Goal: Navigation & Orientation: Find specific page/section

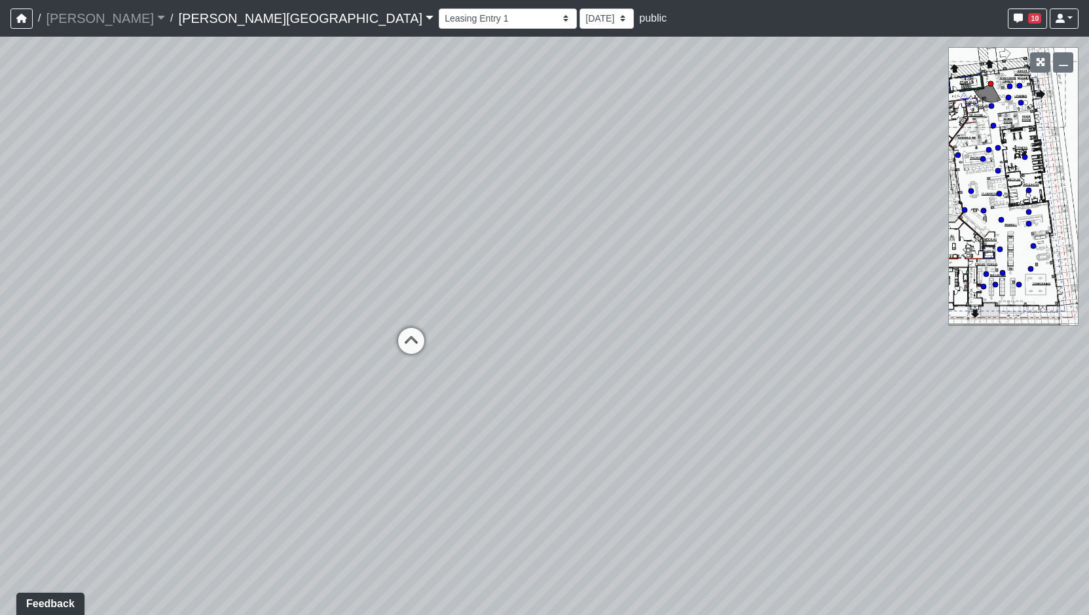
drag, startPoint x: 561, startPoint y: 278, endPoint x: 344, endPoint y: 112, distance: 273.7
click at [344, 112] on div "Loading... Coffee Bar" at bounding box center [544, 326] width 1089 height 579
click at [400, 338] on icon at bounding box center [410, 347] width 39 height 39
click at [397, 365] on icon at bounding box center [397, 373] width 39 height 39
click at [381, 343] on icon at bounding box center [384, 350] width 39 height 39
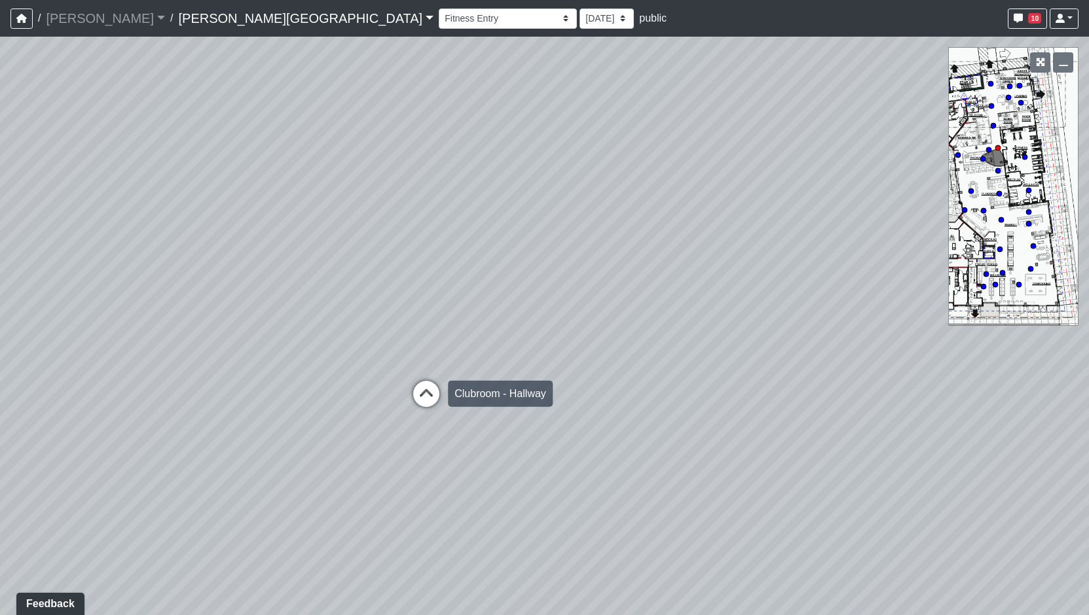
click at [421, 388] on icon at bounding box center [426, 400] width 39 height 39
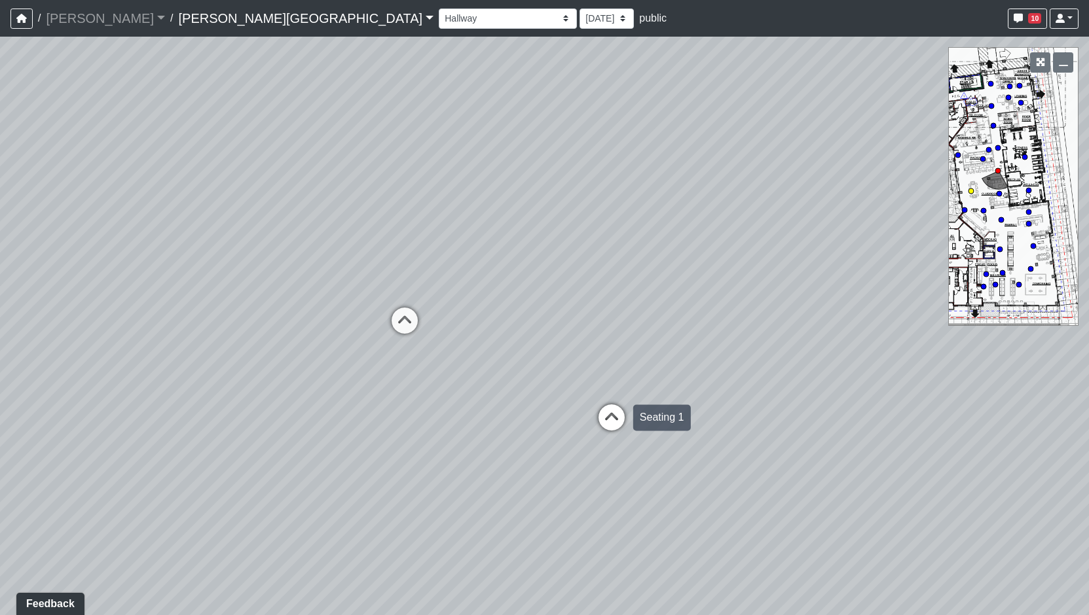
click at [623, 422] on icon at bounding box center [611, 424] width 39 height 39
drag, startPoint x: 363, startPoint y: 281, endPoint x: 925, endPoint y: 342, distance: 564.9
click at [925, 342] on div "Loading... Coffee Bar Loading... [GEOGRAPHIC_DATA] Loading... Leasing Entry 1 L…" at bounding box center [544, 326] width 1089 height 579
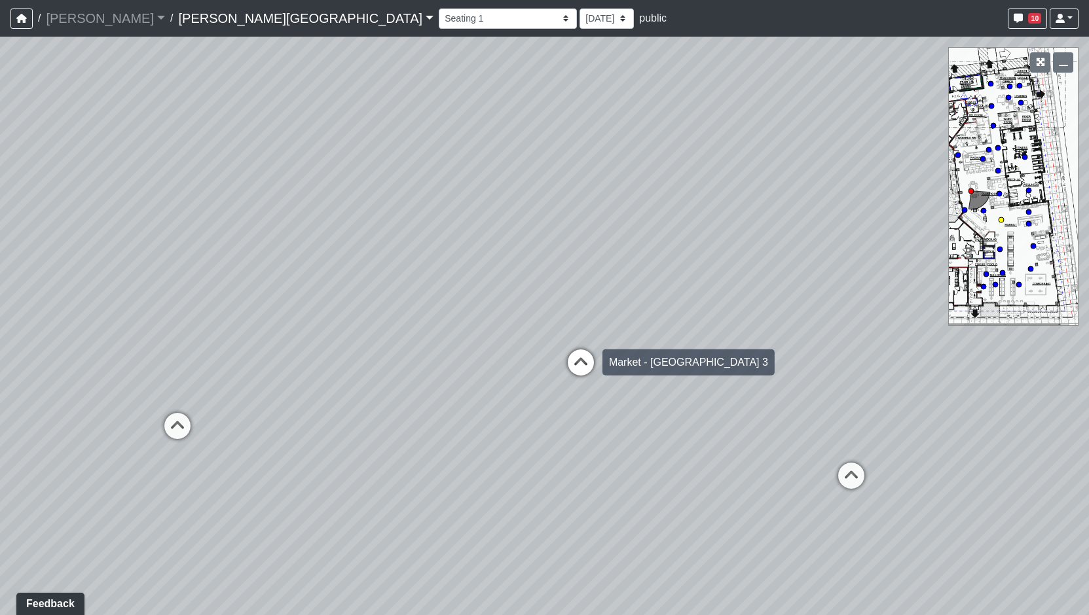
click at [577, 360] on icon at bounding box center [580, 369] width 39 height 39
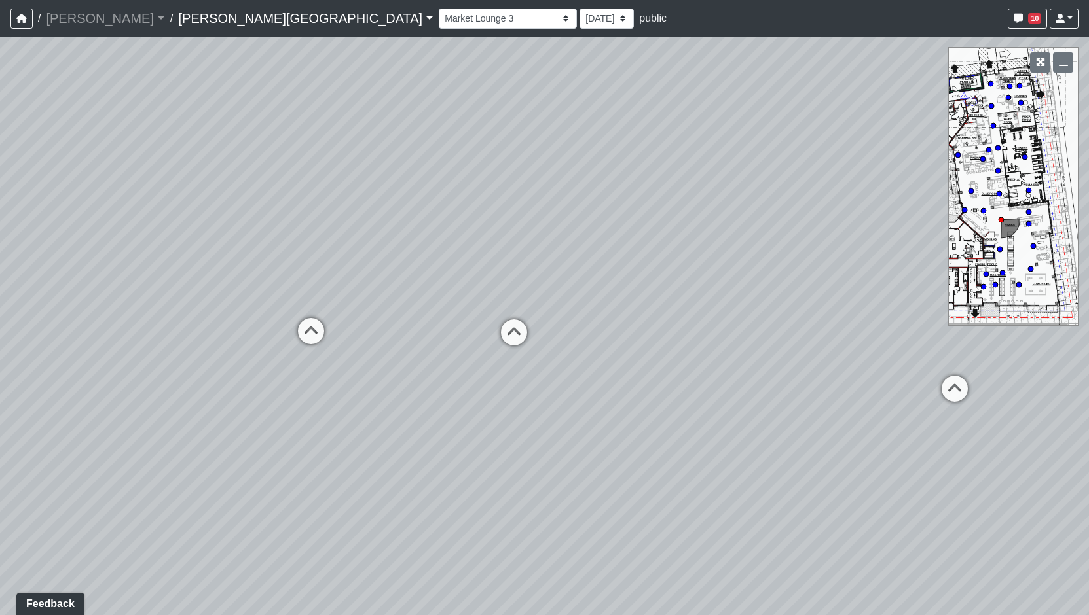
drag, startPoint x: 437, startPoint y: 319, endPoint x: 702, endPoint y: 268, distance: 270.0
click at [702, 268] on div "Loading... Coffee Bar Loading... [GEOGRAPHIC_DATA] Loading... Leasing Entry 1 L…" at bounding box center [544, 326] width 1089 height 579
drag, startPoint x: 681, startPoint y: 296, endPoint x: 668, endPoint y: 316, distance: 24.0
click at [680, 298] on div "Loading... Coffee Bar Loading... [GEOGRAPHIC_DATA] Loading... Leasing Entry 1 L…" at bounding box center [544, 326] width 1089 height 579
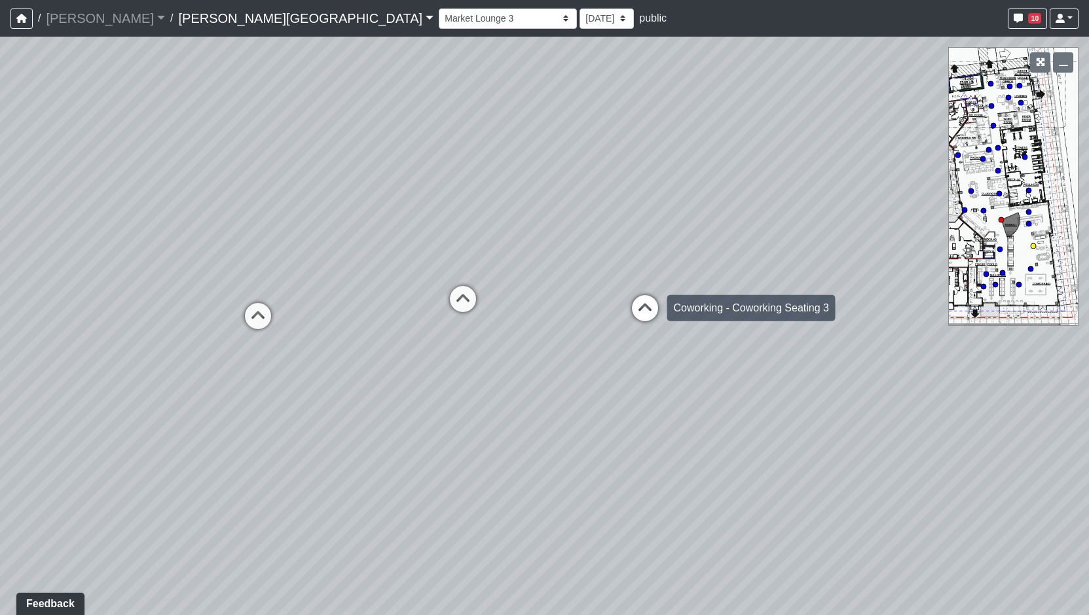
click at [652, 316] on icon at bounding box center [644, 314] width 39 height 39
select select "b75WLKiiaJA3cEZUS8gtYH"
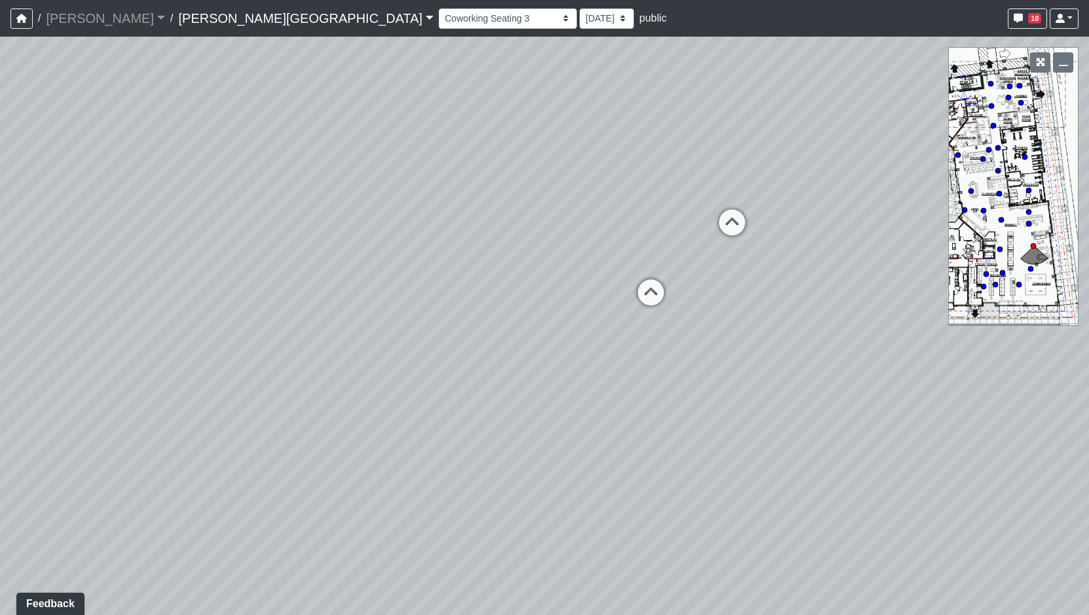
drag, startPoint x: 724, startPoint y: 289, endPoint x: 85, endPoint y: 201, distance: 645.0
click at [85, 201] on div "Loading... Coffee Bar Loading... [GEOGRAPHIC_DATA] Loading... Leasing Entry 1 L…" at bounding box center [544, 326] width 1089 height 579
drag, startPoint x: 543, startPoint y: 225, endPoint x: -123, endPoint y: 379, distance: 684.0
click at [0, 379] on html "/ [PERSON_NAME] Loading... / [PERSON_NAME][GEOGRAPHIC_DATA] [PERSON_NAME][GEOGR…" at bounding box center [544, 307] width 1089 height 615
click at [439, 17] on select "Hallway Hospitality Bar Package Room Package Room Entry Pool Courtyard Entry 1 …" at bounding box center [508, 19] width 138 height 20
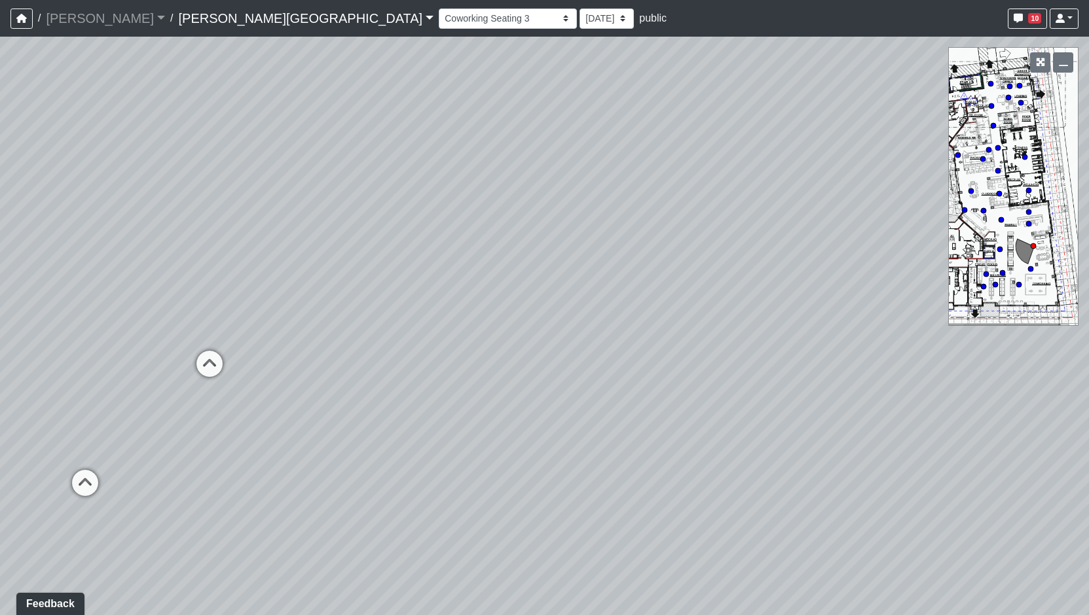
click at [206, 1] on nav "/ [PERSON_NAME] Loading... / [PERSON_NAME][GEOGRAPHIC_DATA] [PERSON_NAME][GEOGR…" at bounding box center [544, 18] width 1089 height 37
click at [206, 26] on link "[PERSON_NAME][GEOGRAPHIC_DATA]" at bounding box center [305, 18] width 255 height 26
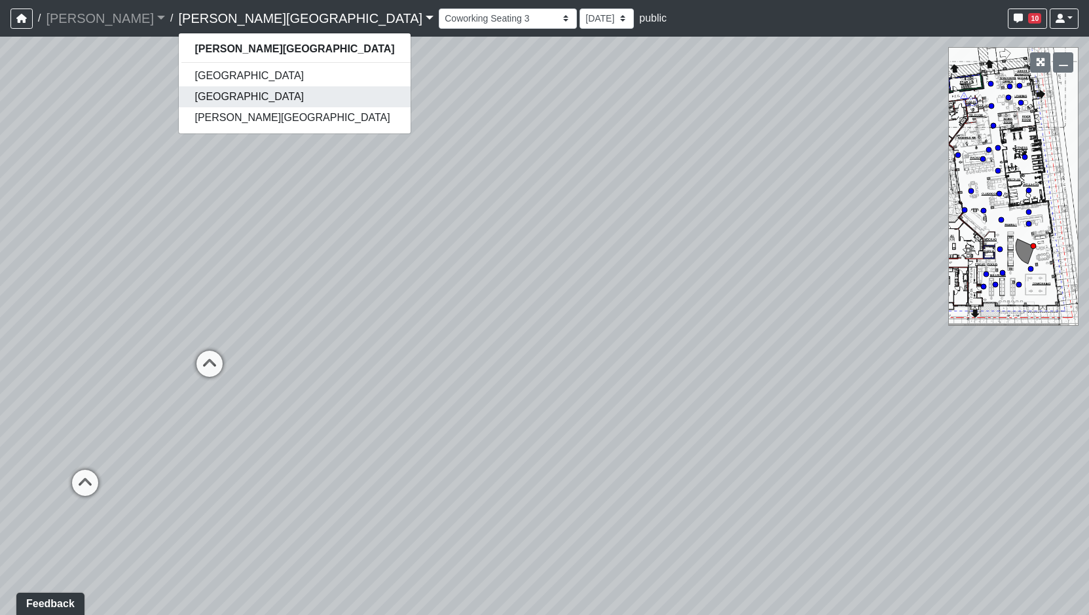
click at [191, 95] on link "[GEOGRAPHIC_DATA]" at bounding box center [294, 96] width 231 height 21
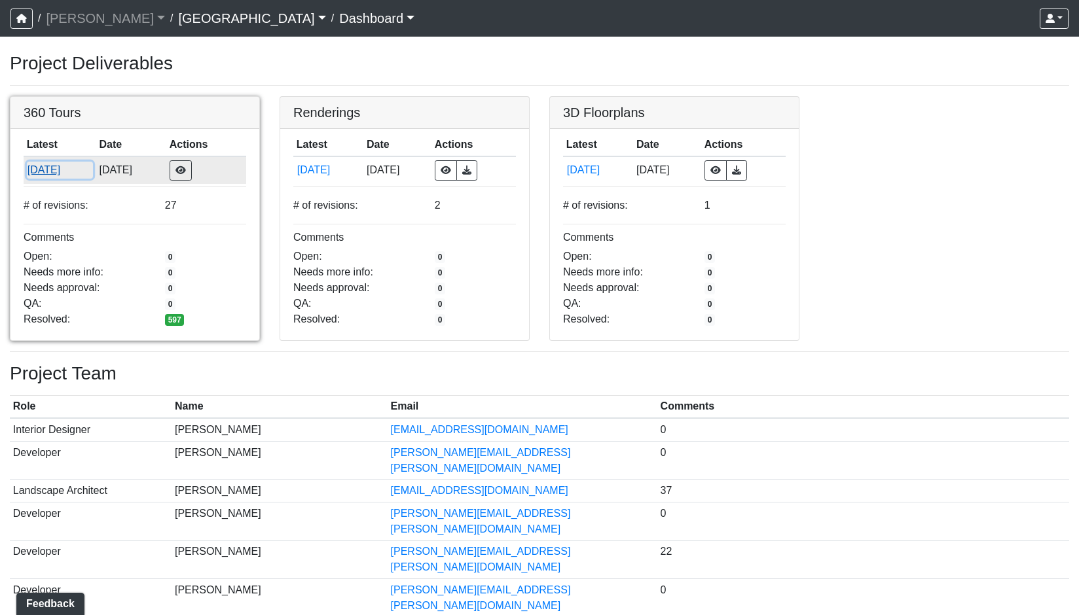
click at [59, 170] on button "[DATE]" at bounding box center [60, 170] width 66 height 17
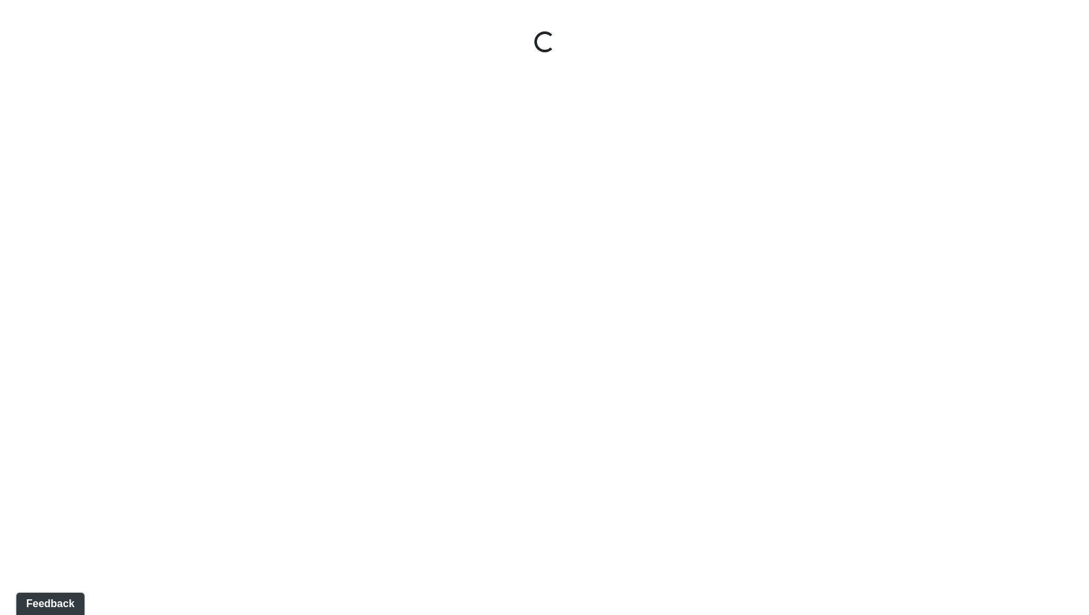
select select "gontoaMErPAtzSBVXh4ptW"
select select "h3ebyGk32eUmSzz99H473o"
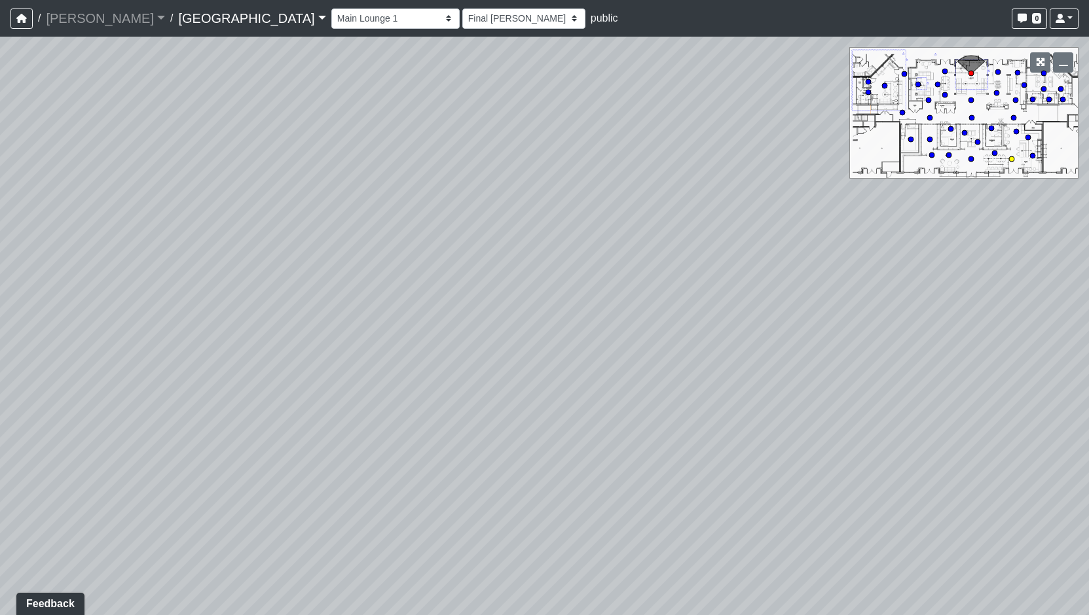
click at [1011, 161] on circle at bounding box center [1011, 158] width 5 height 5
select select "qraa3g3CYhQY23birKpUUB"
select select "h3ebyGk32eUmSzz99H473o"
drag, startPoint x: 518, startPoint y: 420, endPoint x: 829, endPoint y: 495, distance: 319.9
click at [829, 495] on div "Loading... Pool Courtyard Entry 1 Loading... Main Lounge 2 Loading... Pool Cour…" at bounding box center [544, 326] width 1089 height 579
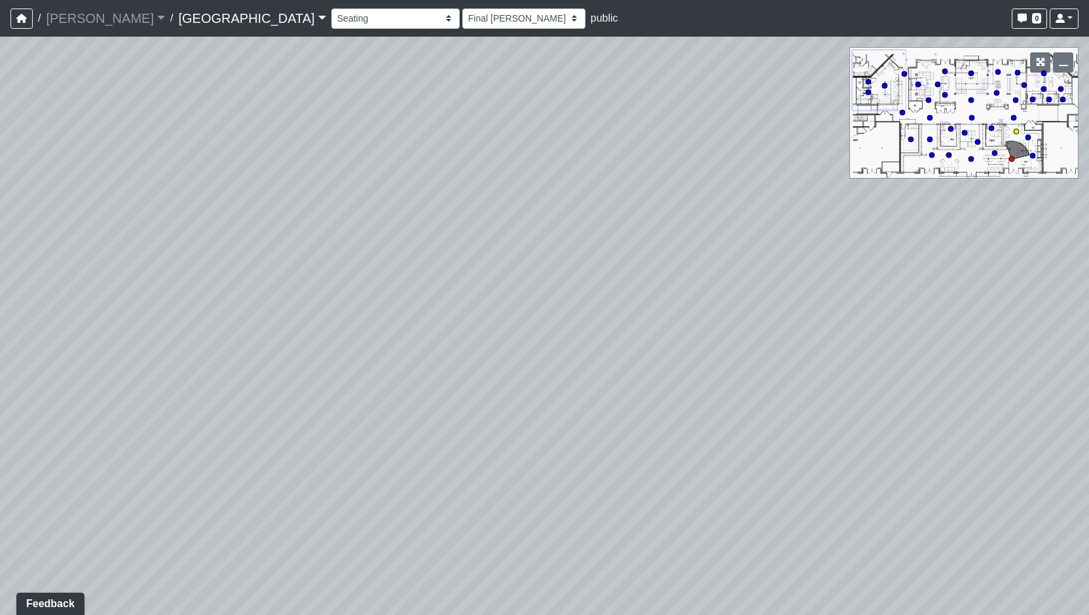
click at [1017, 133] on circle at bounding box center [1015, 131] width 5 height 5
select select "n38L2KYfbFjaaXXsEc1LNY"
select select "h3ebyGk32eUmSzz99H473o"
drag, startPoint x: 717, startPoint y: 404, endPoint x: 950, endPoint y: 424, distance: 233.3
click at [950, 424] on div "Loading... Pool Courtyard Entry 1 Loading... Main Lounge 2 Loading... Pool Cour…" at bounding box center [544, 326] width 1089 height 579
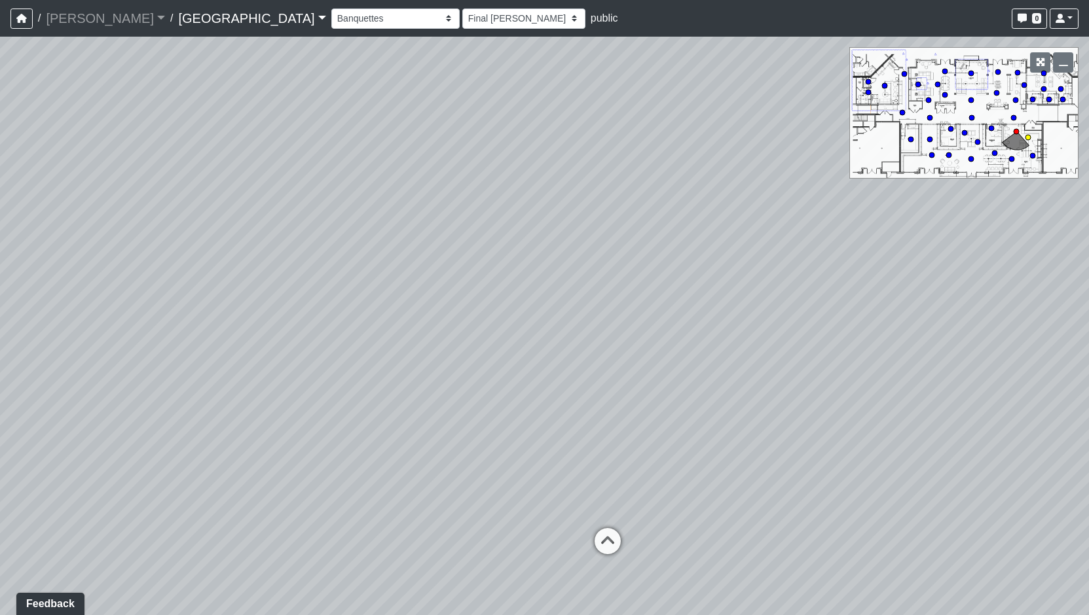
click at [1029, 136] on circle at bounding box center [1027, 137] width 5 height 5
select select "c9Hs2ScdahhPhptogQWJHm"
select select "h3ebyGk32eUmSzz99H473o"
drag, startPoint x: 388, startPoint y: 438, endPoint x: 219, endPoint y: 324, distance: 203.2
click at [219, 324] on div "Loading... Pool Courtyard Entry 1 Loading... Main Lounge 2 Loading... Pool Cour…" at bounding box center [544, 326] width 1089 height 579
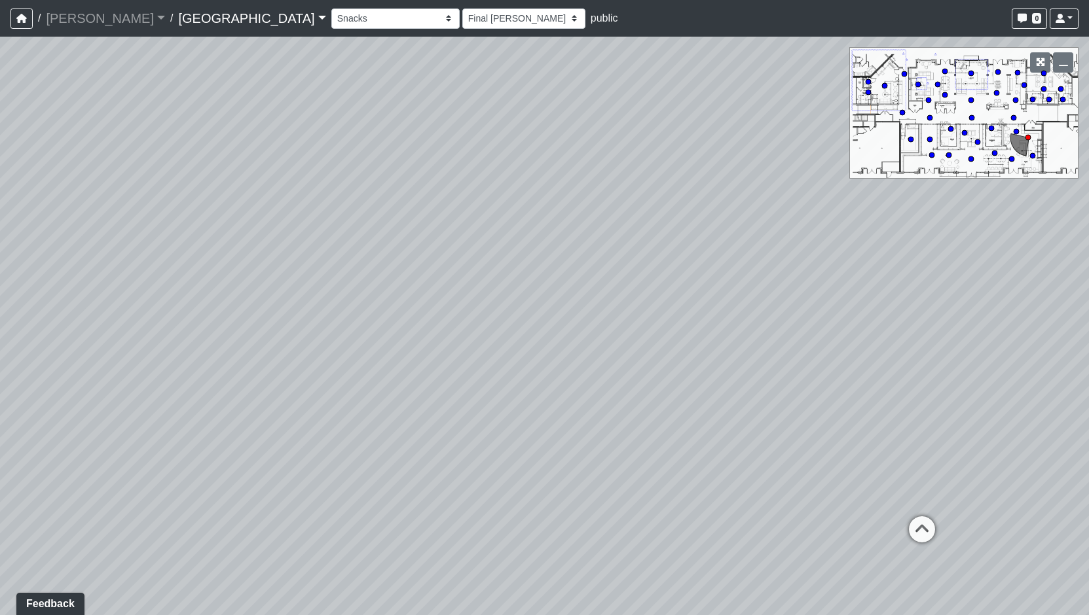
click at [1008, 160] on icon at bounding box center [1011, 159] width 7 height 7
select select "qraa3g3CYhQY23birKpUUB"
select select "h3ebyGk32eUmSzz99H473o"
drag, startPoint x: 601, startPoint y: 335, endPoint x: 808, endPoint y: 540, distance: 291.6
click at [808, 540] on div "Loading... Pool Courtyard Entry 1 Loading... Main Lounge 2 Loading... Pool Cour…" at bounding box center [544, 326] width 1089 height 579
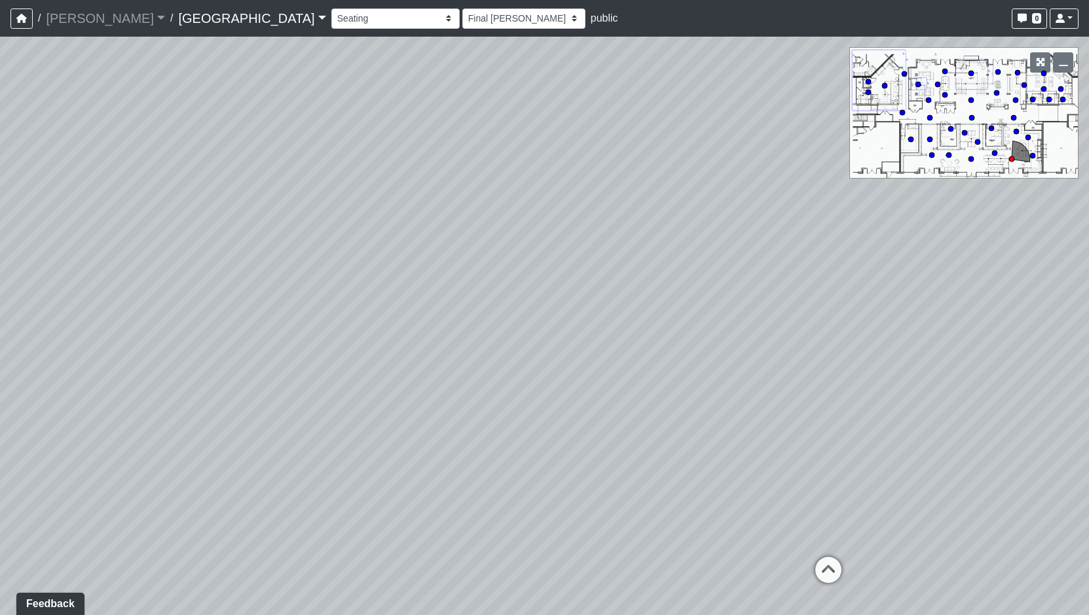
click at [1018, 128] on div "Loading... Pool Courtyard Entry 1 Loading... Main Lounge 2 Loading... Pool Cour…" at bounding box center [544, 326] width 1089 height 579
click at [1018, 131] on circle at bounding box center [1015, 131] width 5 height 5
select select "n38L2KYfbFjaaXXsEc1LNY"
select select "h3ebyGk32eUmSzz99H473o"
drag, startPoint x: 632, startPoint y: 501, endPoint x: 857, endPoint y: 494, distance: 224.6
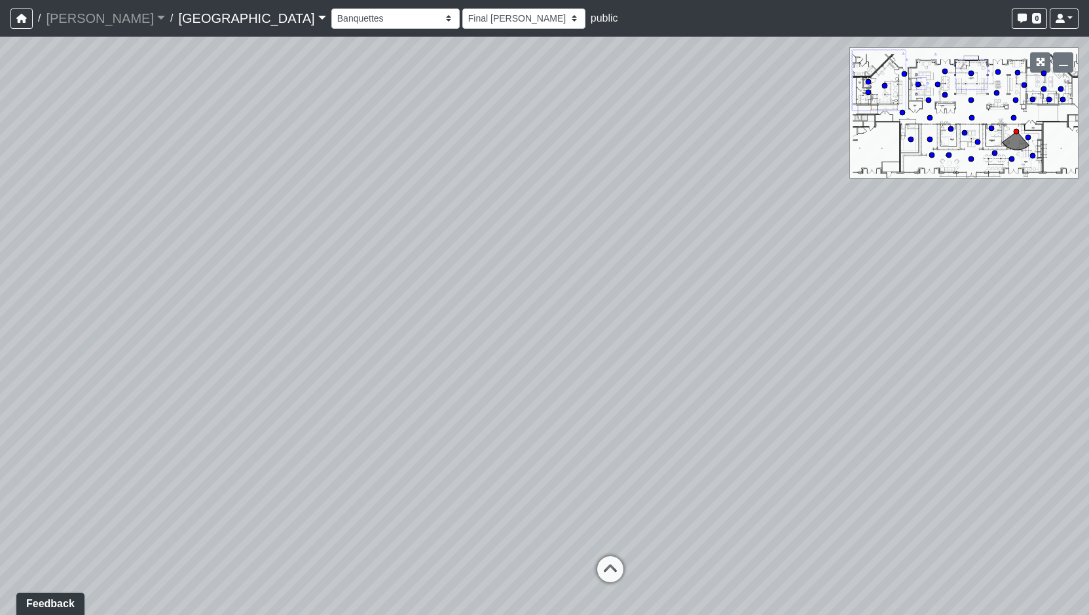
click at [857, 494] on div "Loading... Pool Courtyard Entry 1 Loading... Main Lounge 2 Loading... Pool Cour…" at bounding box center [544, 326] width 1089 height 579
